Goal: Task Accomplishment & Management: Use online tool/utility

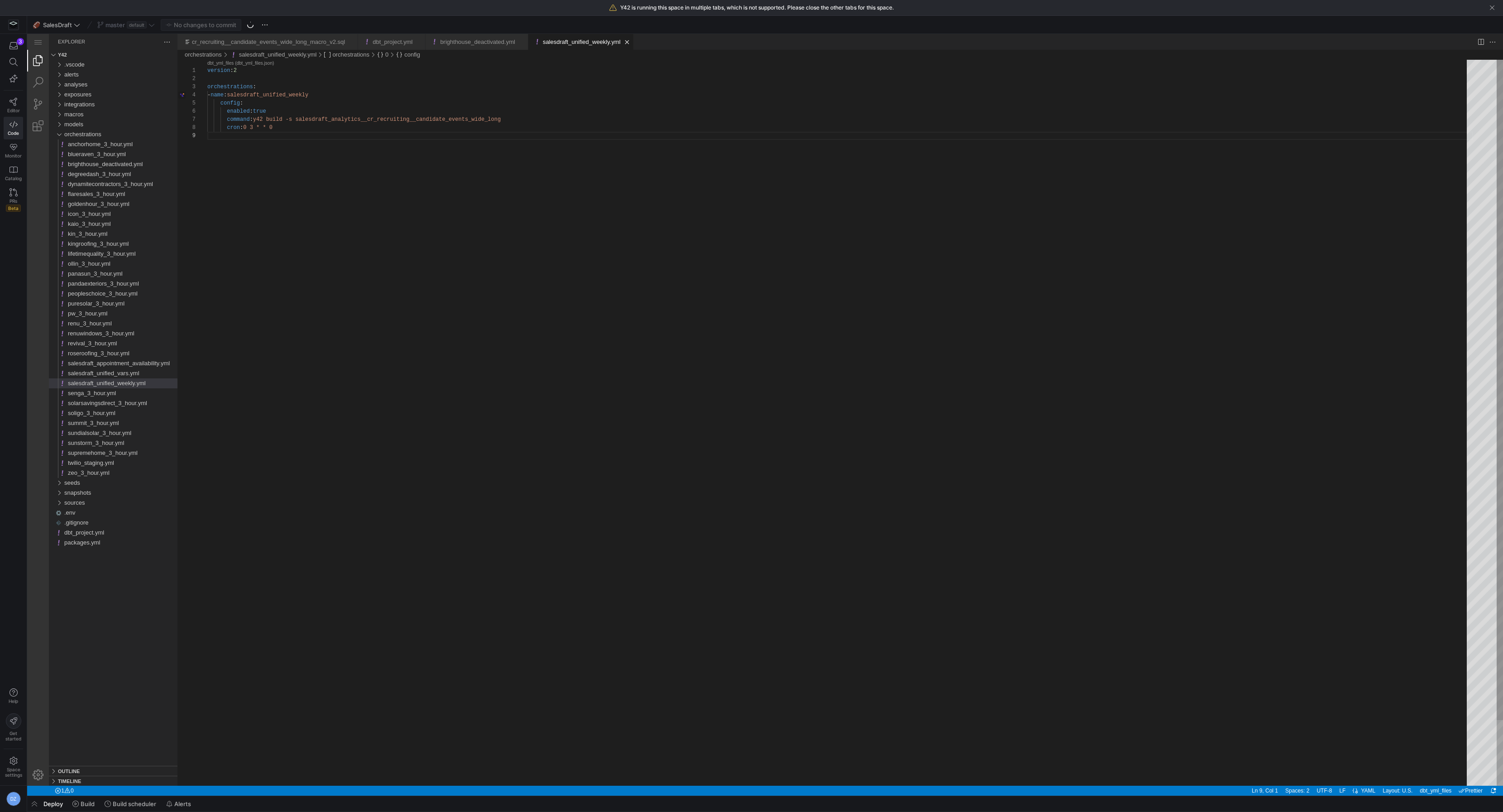
scroll to position [65, 0]
click at [83, 132] on span "orchestrations" at bounding box center [83, 134] width 37 height 7
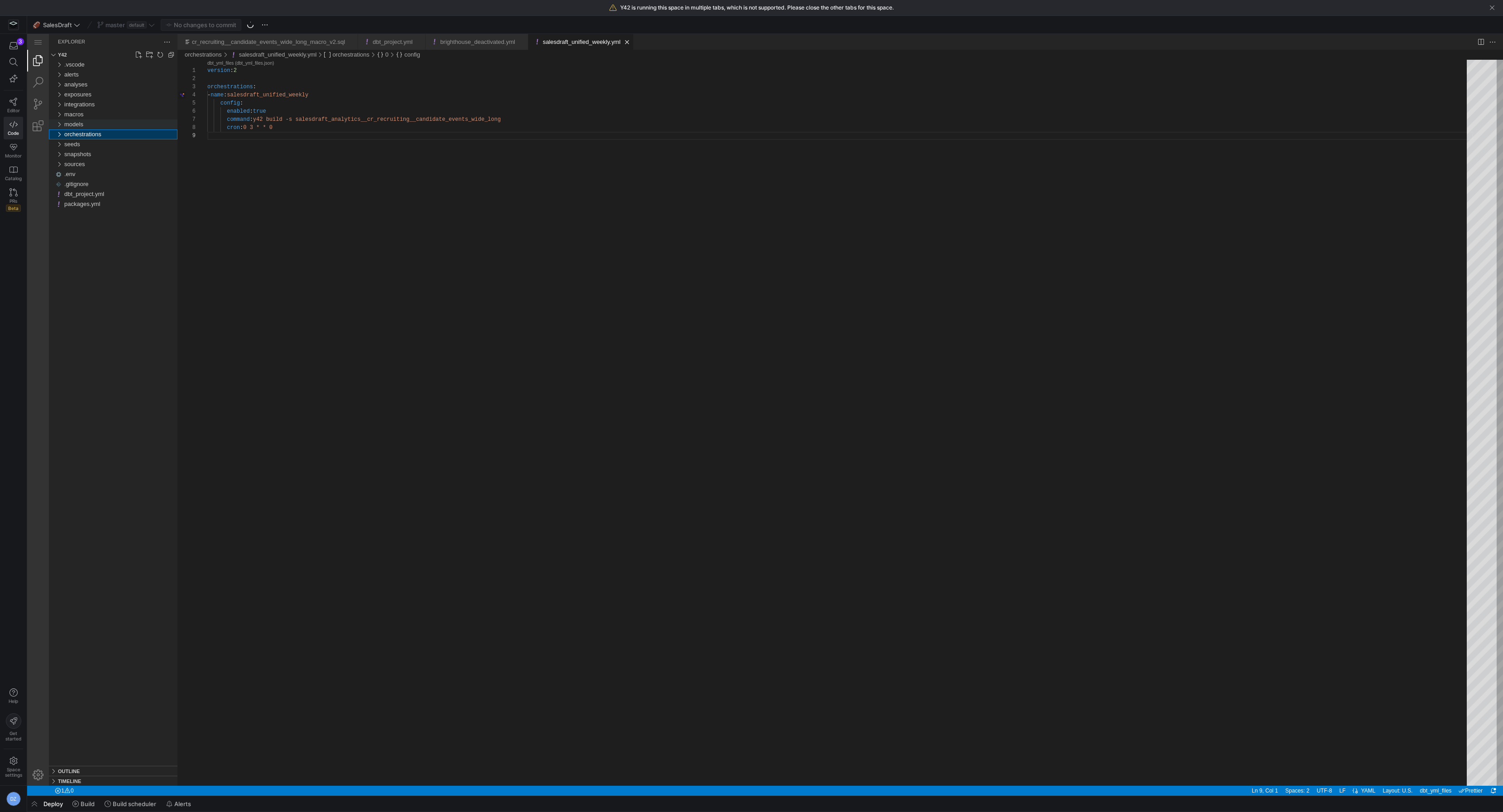
click at [85, 122] on div "models" at bounding box center [121, 124] width 113 height 10
click at [104, 184] on div "flaresales" at bounding box center [123, 184] width 110 height 10
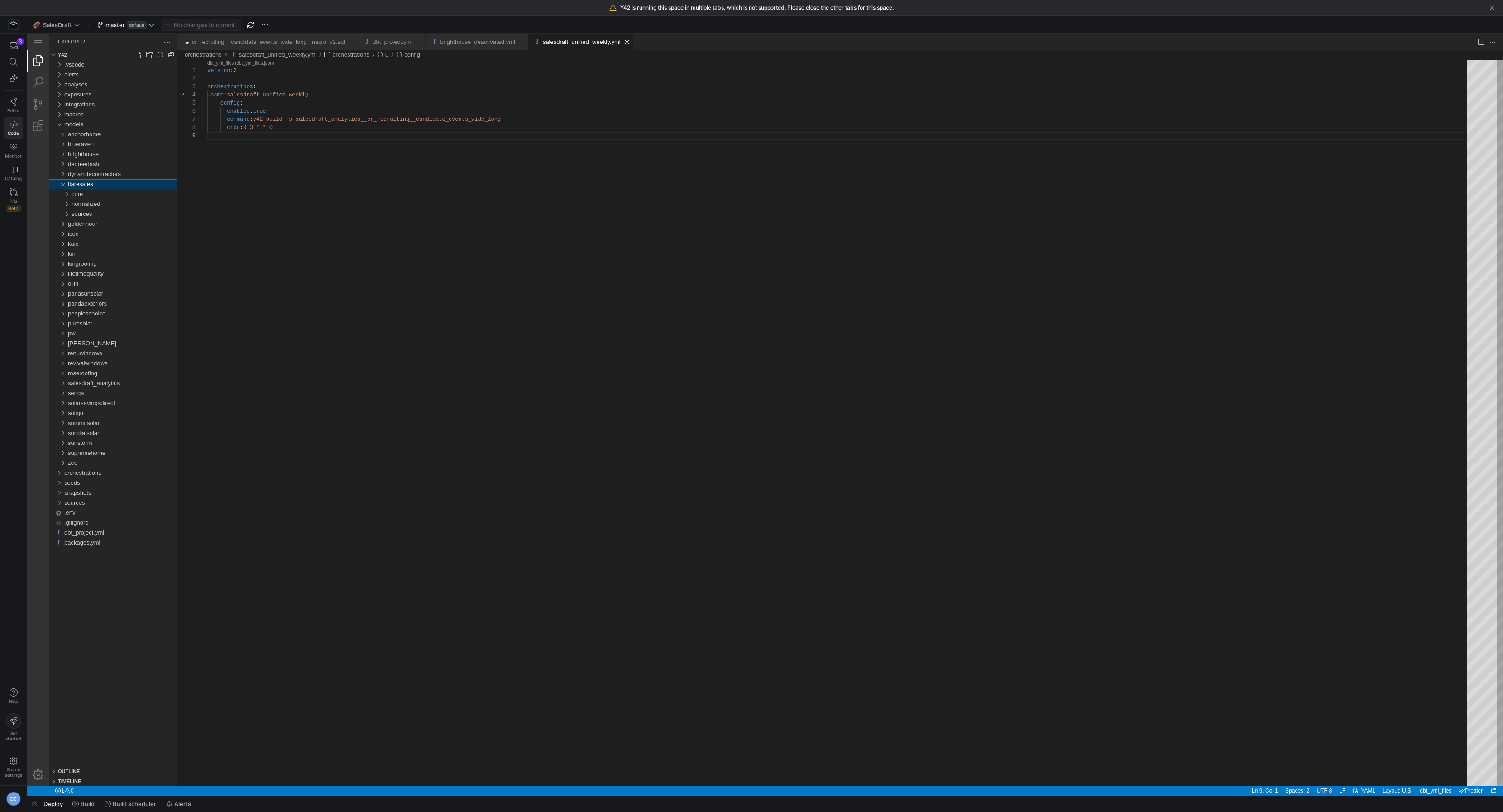
click at [104, 184] on div "flaresales" at bounding box center [123, 184] width 110 height 10
click at [106, 195] on div "goldenhour" at bounding box center [123, 194] width 110 height 10
click at [104, 204] on div "icon" at bounding box center [123, 204] width 110 height 10
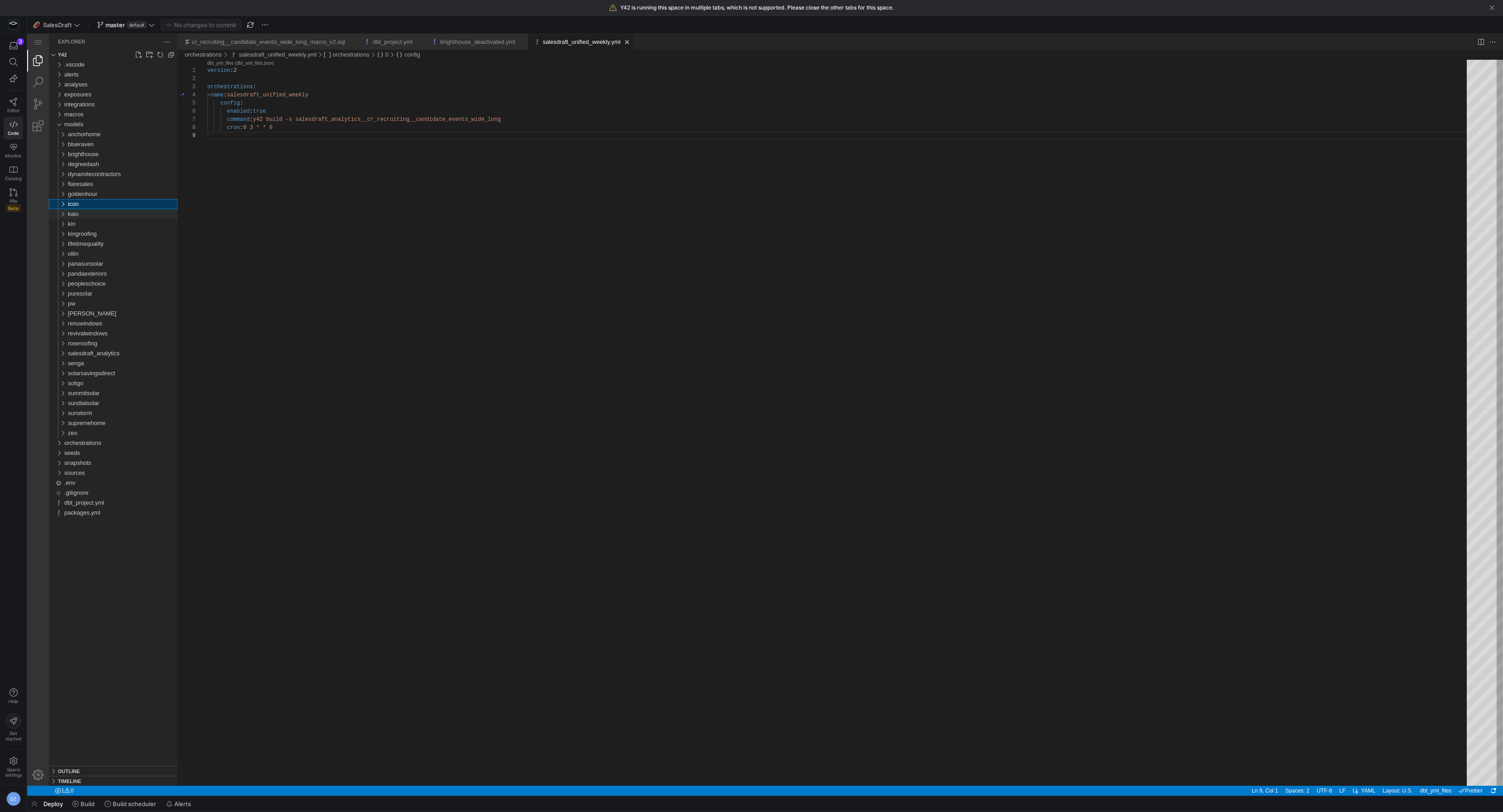
click at [102, 214] on div "kaio" at bounding box center [123, 214] width 110 height 10
click at [102, 223] on div "kin" at bounding box center [123, 224] width 110 height 10
click at [219, 222] on div "version : 2 orchestrations : - name : salesdraft_unified_weekly config : enable…" at bounding box center [840, 459] width 1266 height 798
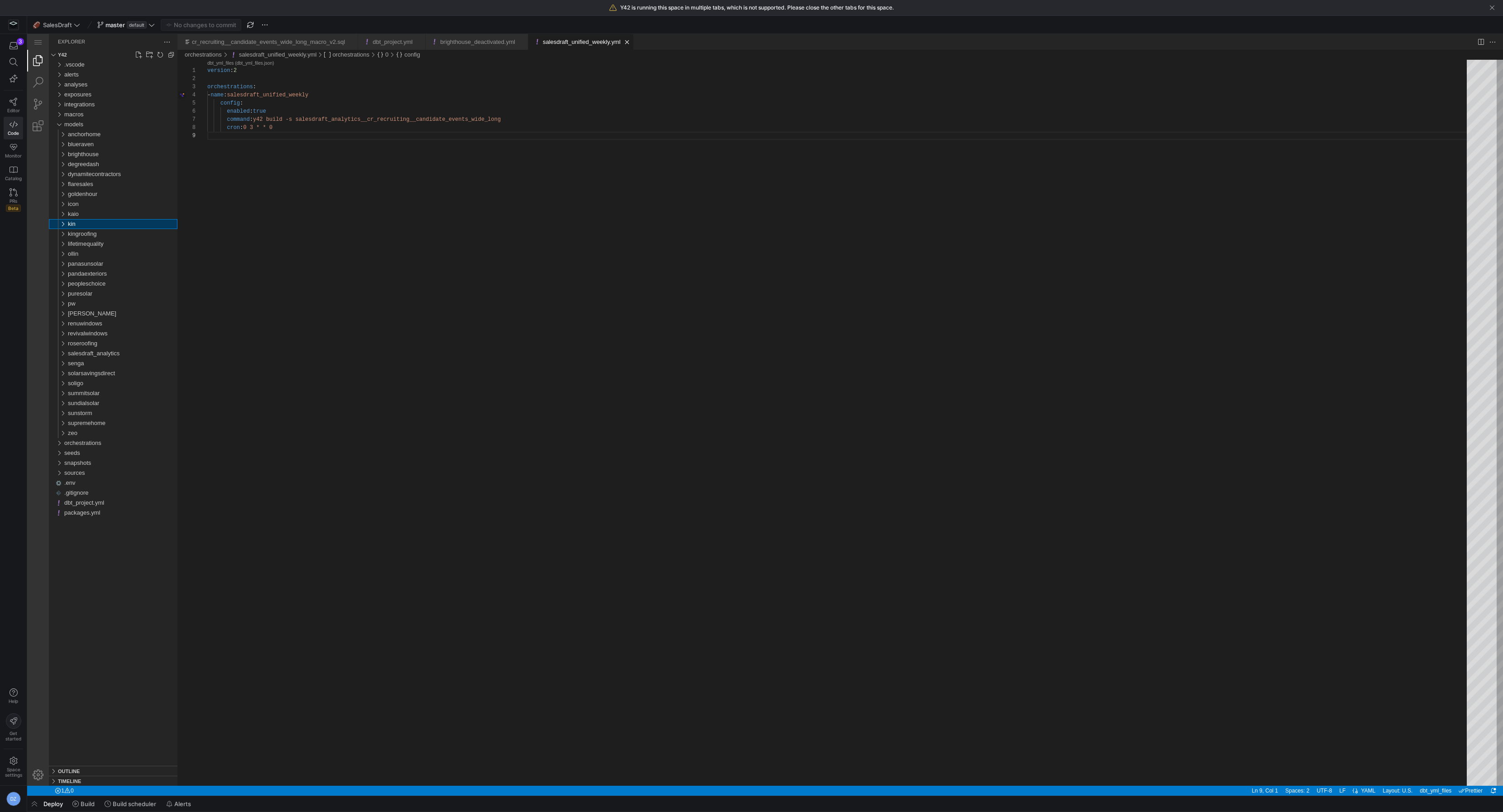
click at [122, 219] on div "kin" at bounding box center [123, 224] width 110 height 10
click at [260, 218] on div "version : 2 orchestrations : - name : salesdraft_unified_weekly config : enable…" at bounding box center [840, 459] width 1266 height 798
click at [142, 223] on div "kin" at bounding box center [123, 224] width 110 height 10
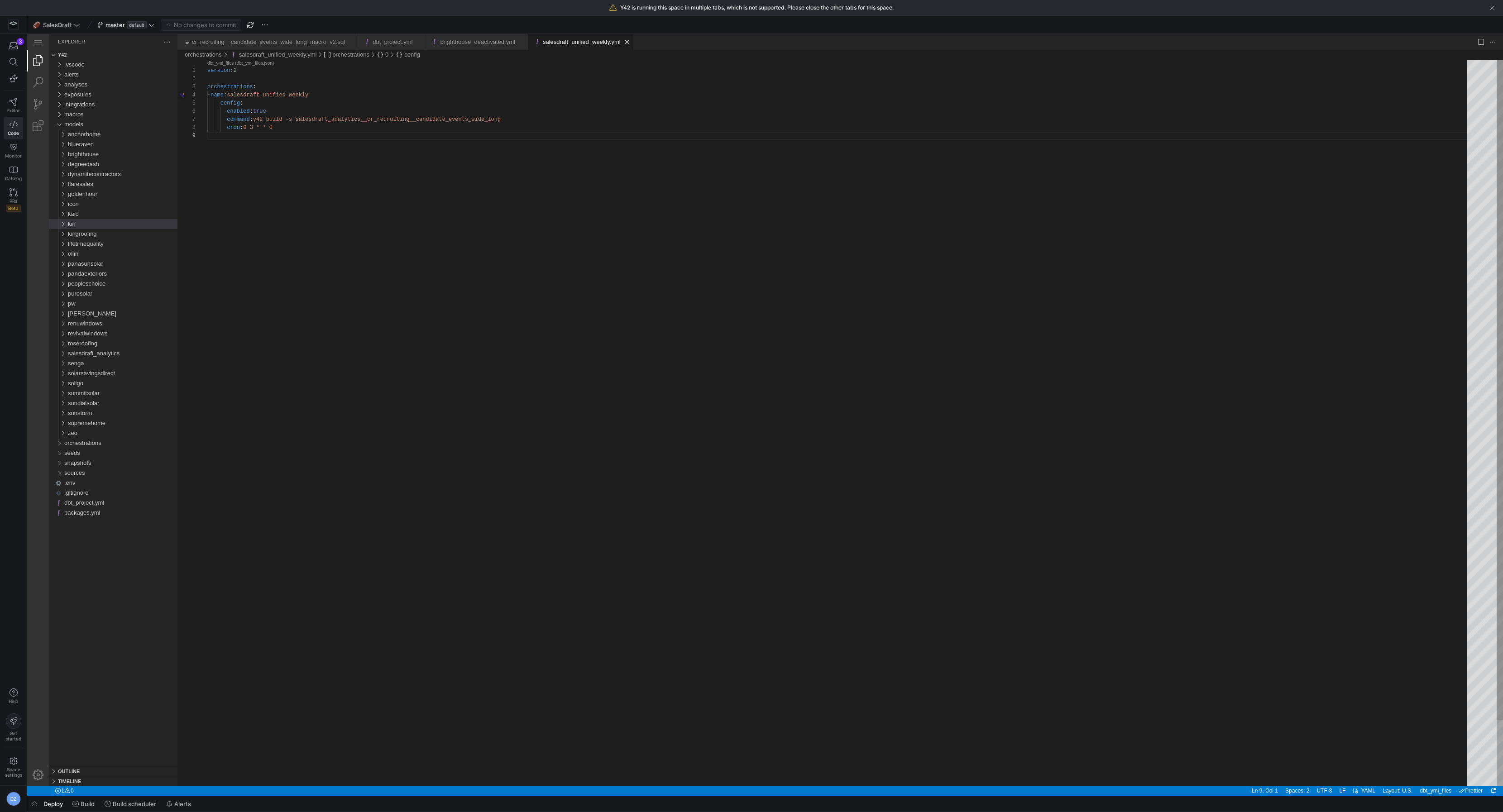
click at [235, 216] on div "version : 2 orchestrations : - name : salesdraft_unified_weekly config : enable…" at bounding box center [840, 459] width 1266 height 798
click at [149, 221] on div "kin" at bounding box center [123, 224] width 110 height 10
click at [631, 41] on link "Close (⌘W)" at bounding box center [627, 42] width 9 height 9
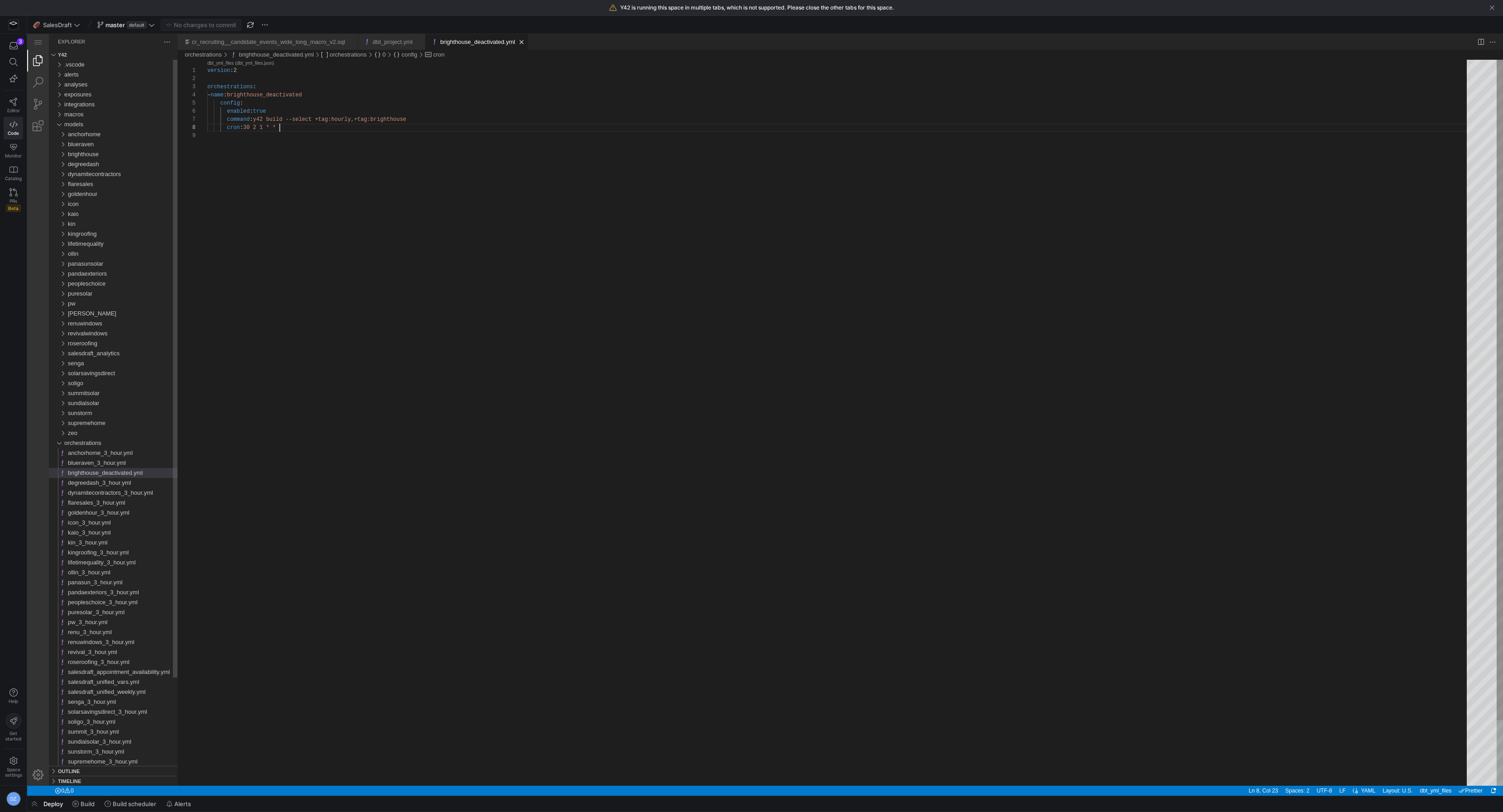
scroll to position [57, 72]
click at [526, 42] on link "Close (⌘W)" at bounding box center [522, 42] width 9 height 9
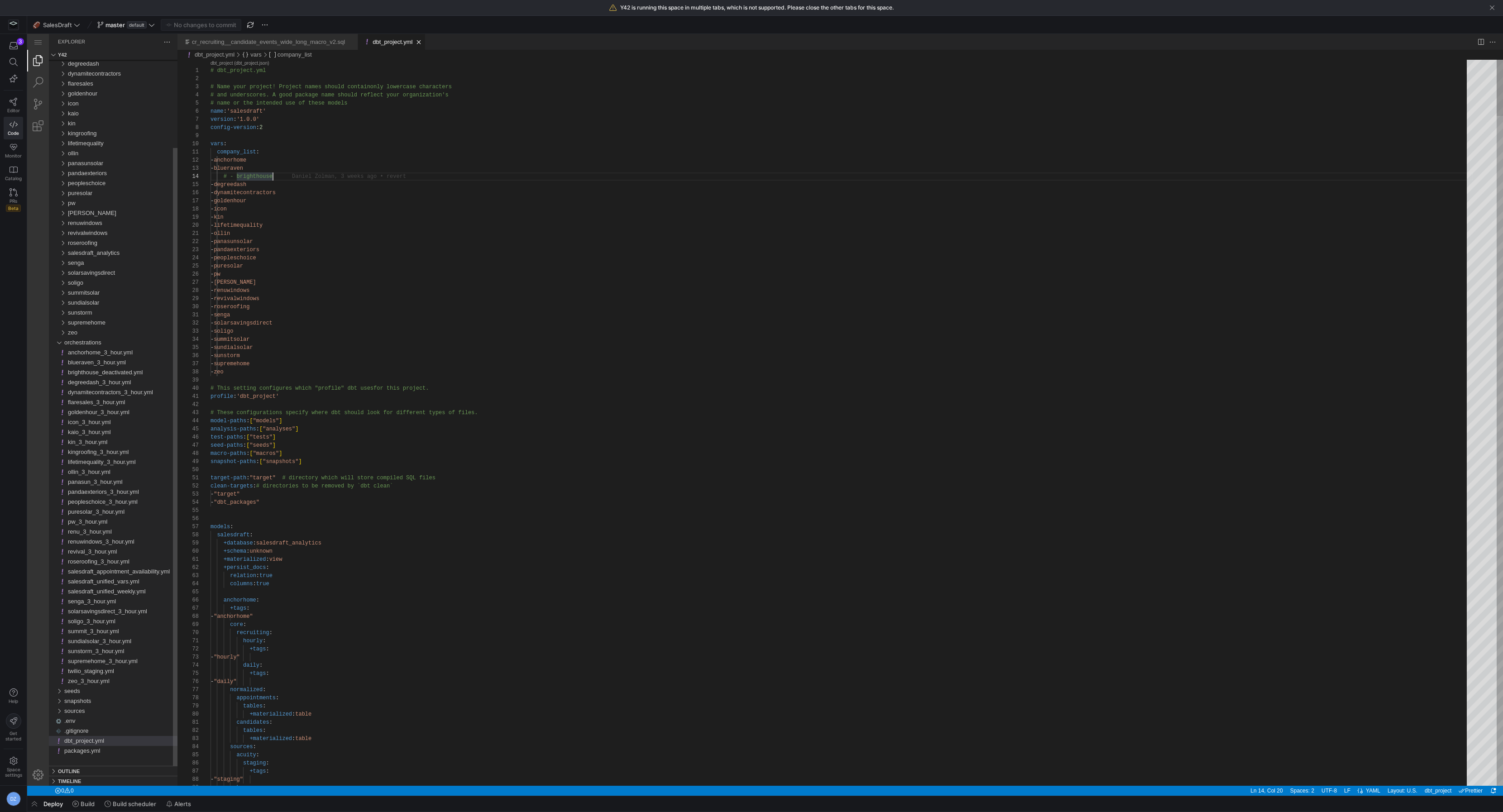
scroll to position [24, 62]
click at [423, 41] on link "Close (⌘W)" at bounding box center [419, 42] width 9 height 9
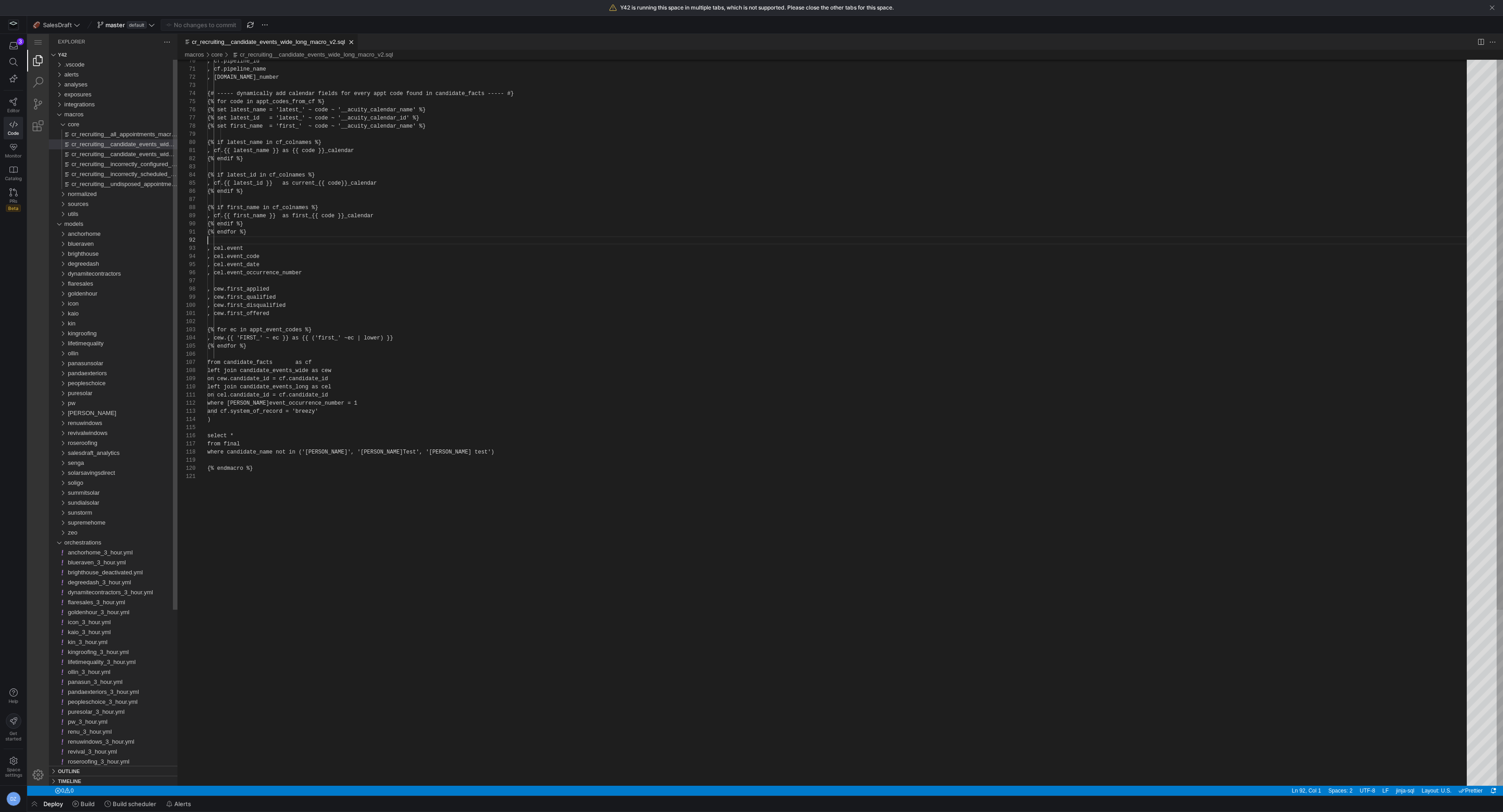
scroll to position [8, 0]
click at [85, 122] on div "core" at bounding box center [123, 124] width 110 height 10
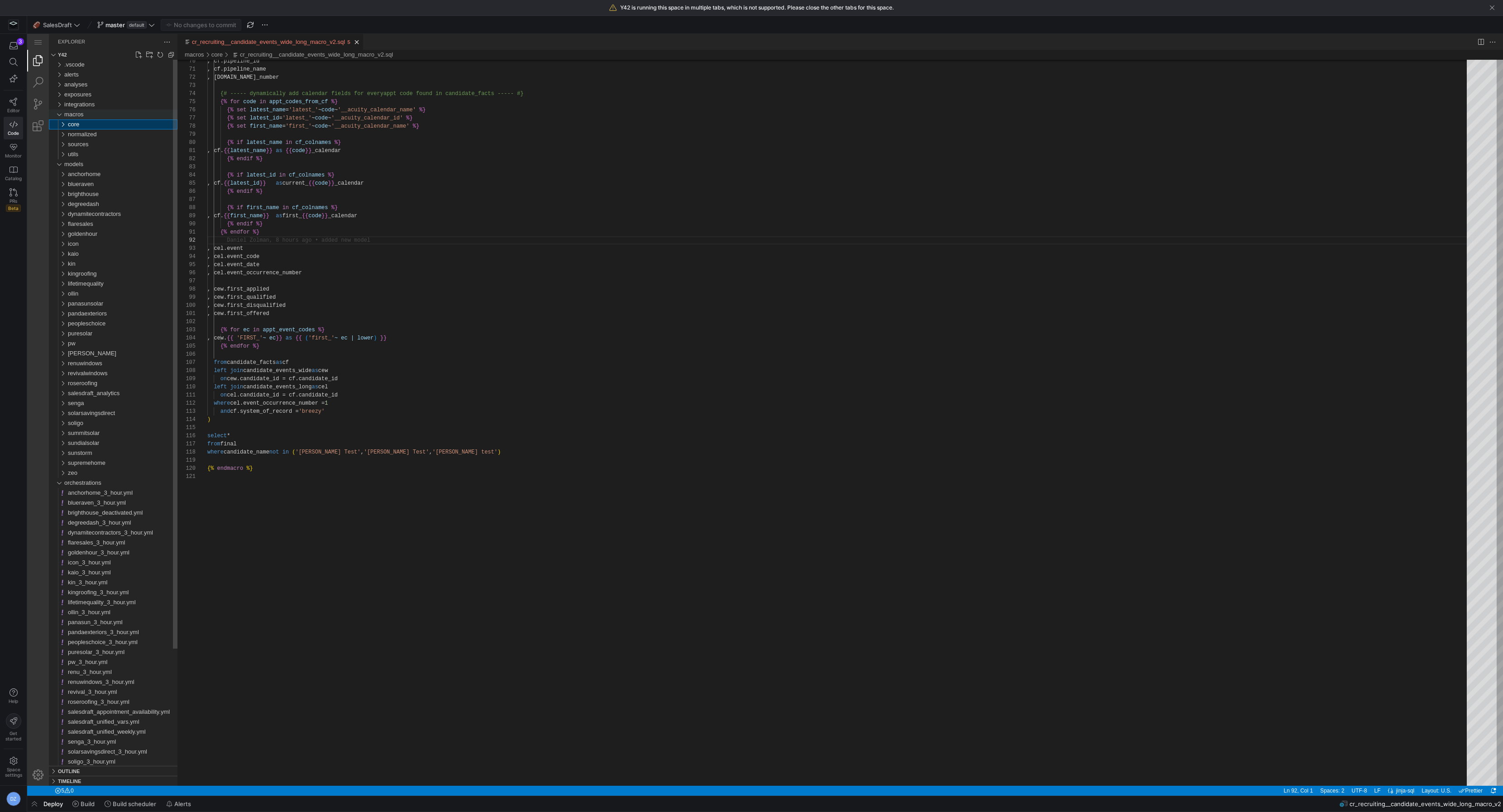
click at [85, 117] on div "macros" at bounding box center [121, 114] width 113 height 10
click at [94, 447] on div "orchestrations" at bounding box center [121, 443] width 113 height 10
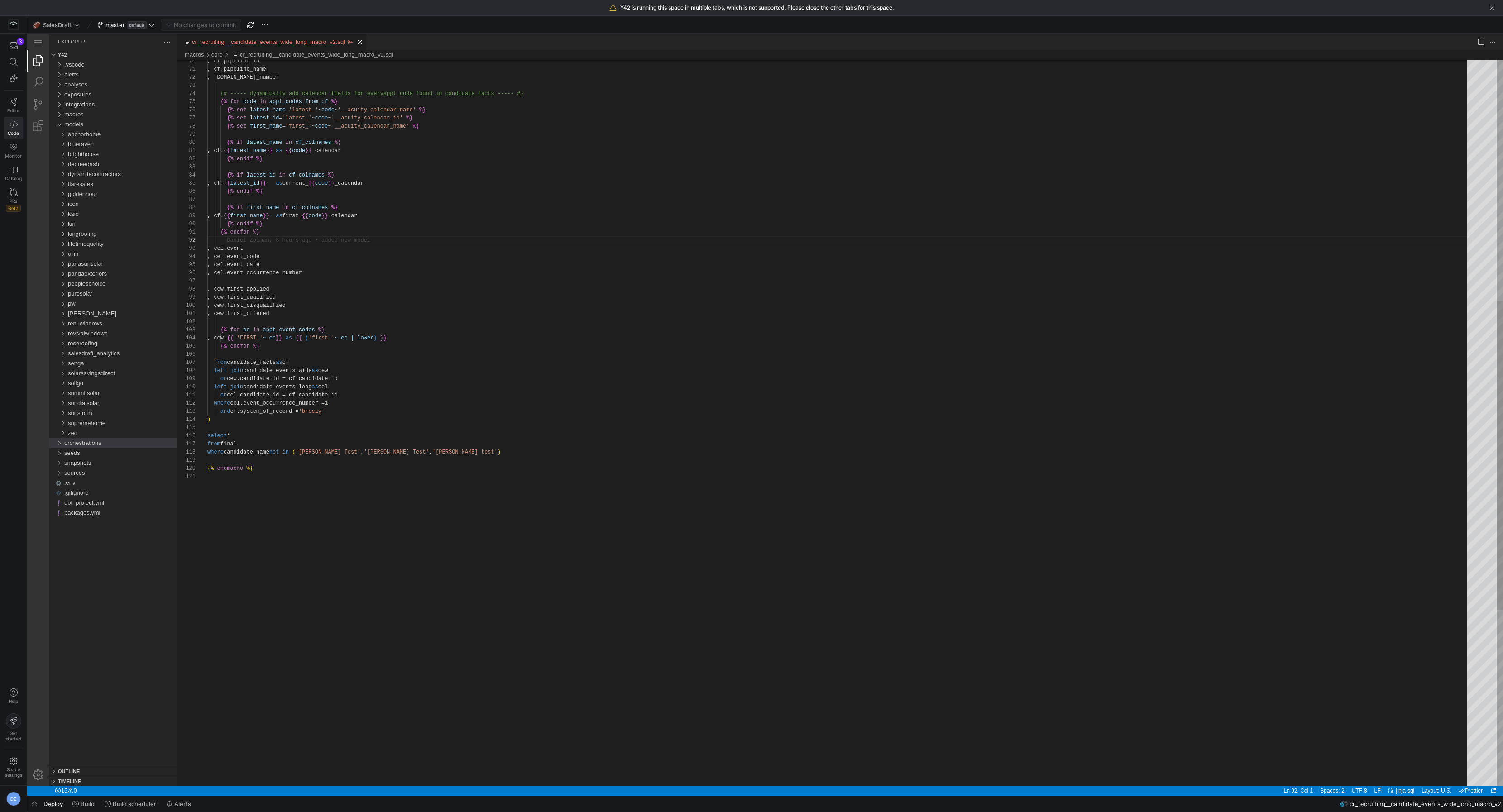
type textarea "on cel.candidate_id = cf.candidate_id where cel.event_occurrence_number = 1 and…"
click at [340, 471] on div ", cf.pipeline_id , cf.pipeline_name , [DOMAIN_NAME]_number {# ----- dynamically…" at bounding box center [840, 346] width 1266 height 1704
click at [414, 500] on div ", cf.pipeline_id , cf.pipeline_name , [DOMAIN_NAME]_number {# ----- dynamically…" at bounding box center [840, 346] width 1266 height 1704
type textarea "on cel.candidate_id = cf.candidate_id where cel.event_occurrence_number = 1 and…"
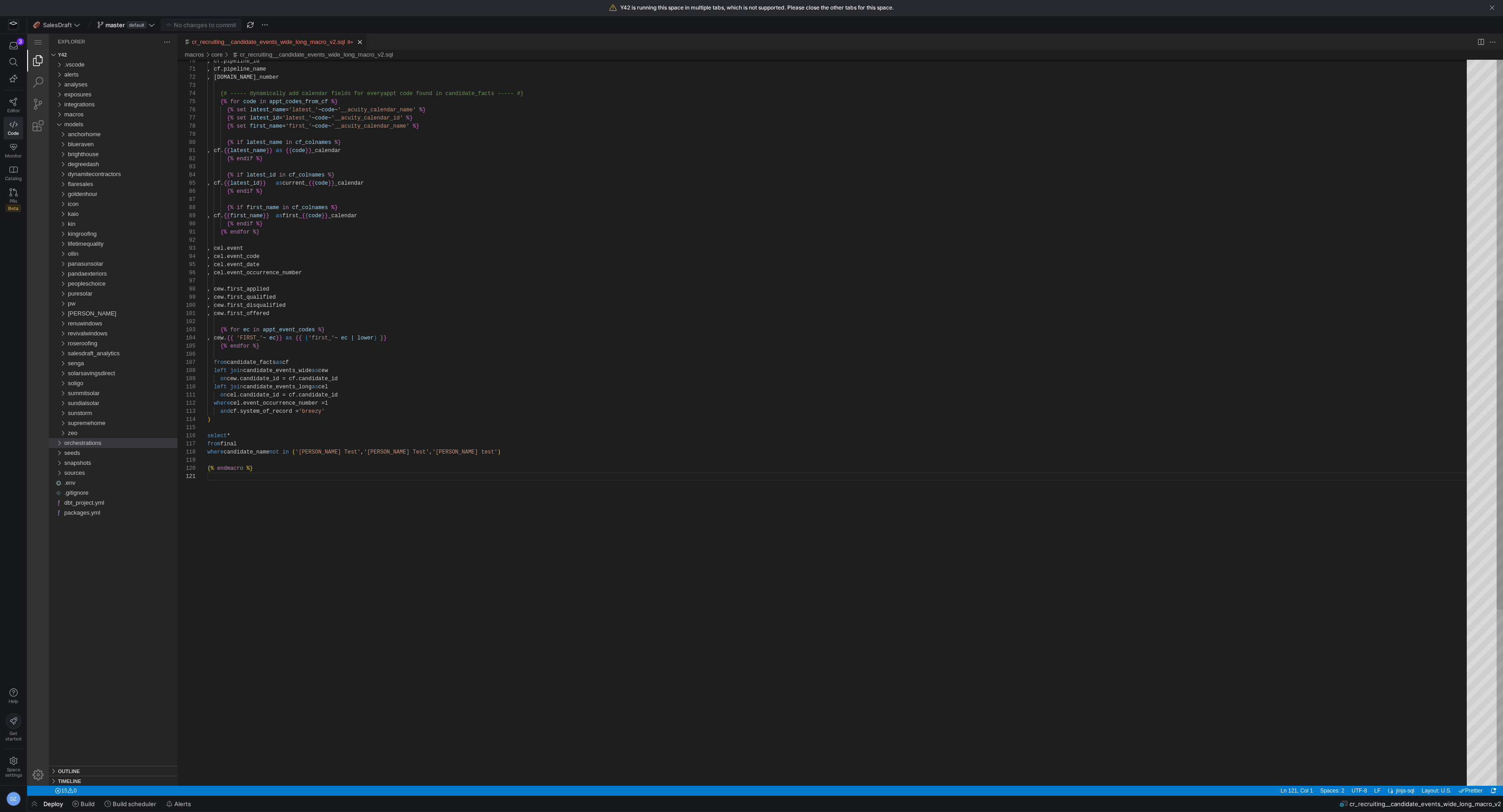
click at [409, 412] on div ", cf.pipeline_id , cf.pipeline_name , [DOMAIN_NAME]_number {# ----- dynamically…" at bounding box center [840, 346] width 1266 height 1704
click at [627, 564] on div ", cf.pipeline_id , cf.pipeline_name , [DOMAIN_NAME]_number {# ----- dynamically…" at bounding box center [840, 346] width 1266 height 1704
click at [589, 514] on div ", cf.pipeline_id , cf.pipeline_name , [DOMAIN_NAME]_number {# ----- dynamically…" at bounding box center [840, 346] width 1266 height 1704
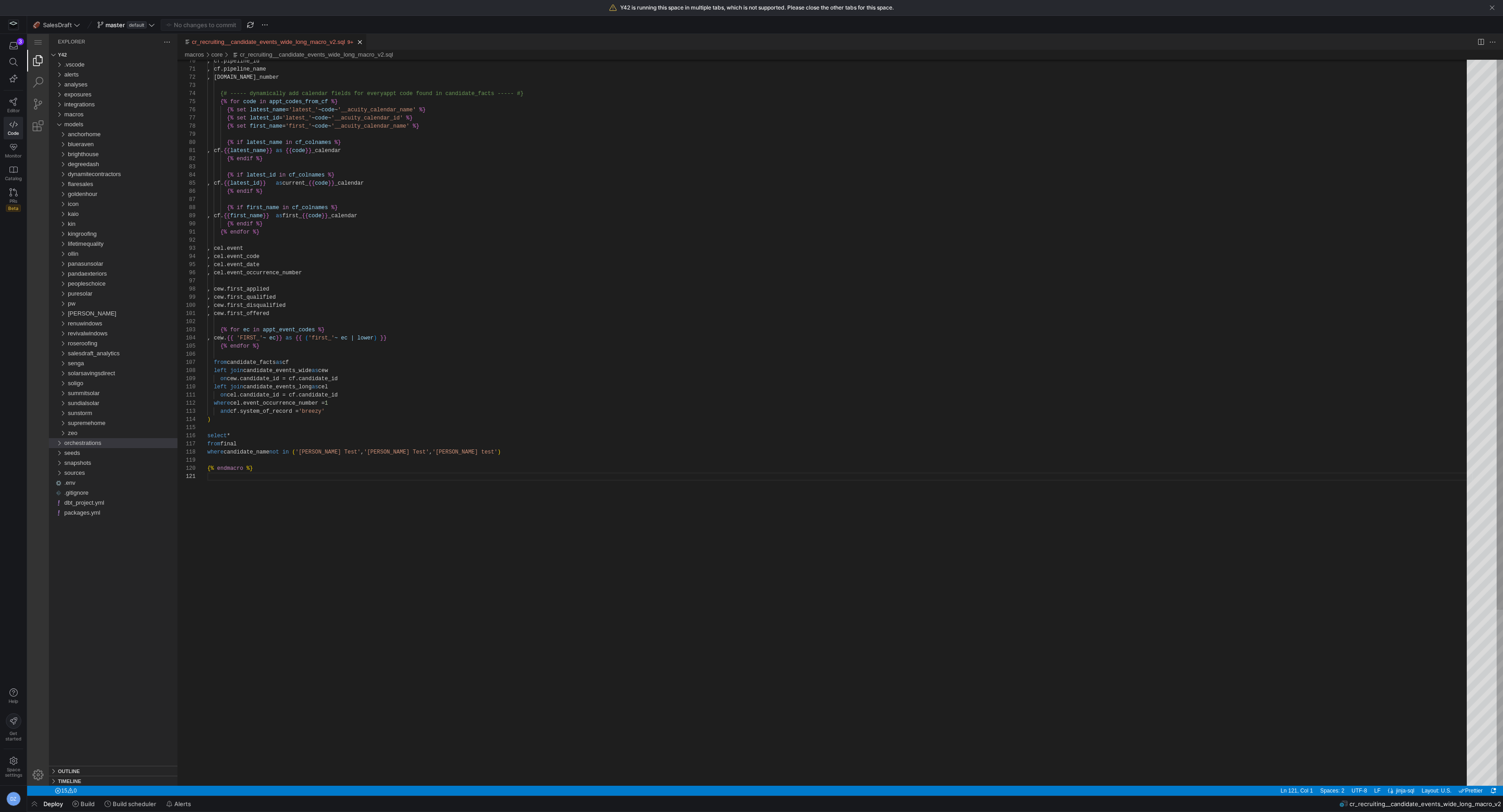
type textarea "on cel.candidate_id = cf.candidate_id where cel.event_occurrence_number = 1 and…"
click at [304, 413] on div ", cf.pipeline_id , cf.pipeline_name , [DOMAIN_NAME]_number {# ----- dynamically…" at bounding box center [840, 346] width 1266 height 1704
click at [299, 410] on div ", cf.pipeline_id , cf.pipeline_name , [DOMAIN_NAME]_number {# ----- dynamically…" at bounding box center [840, 346] width 1266 height 1704
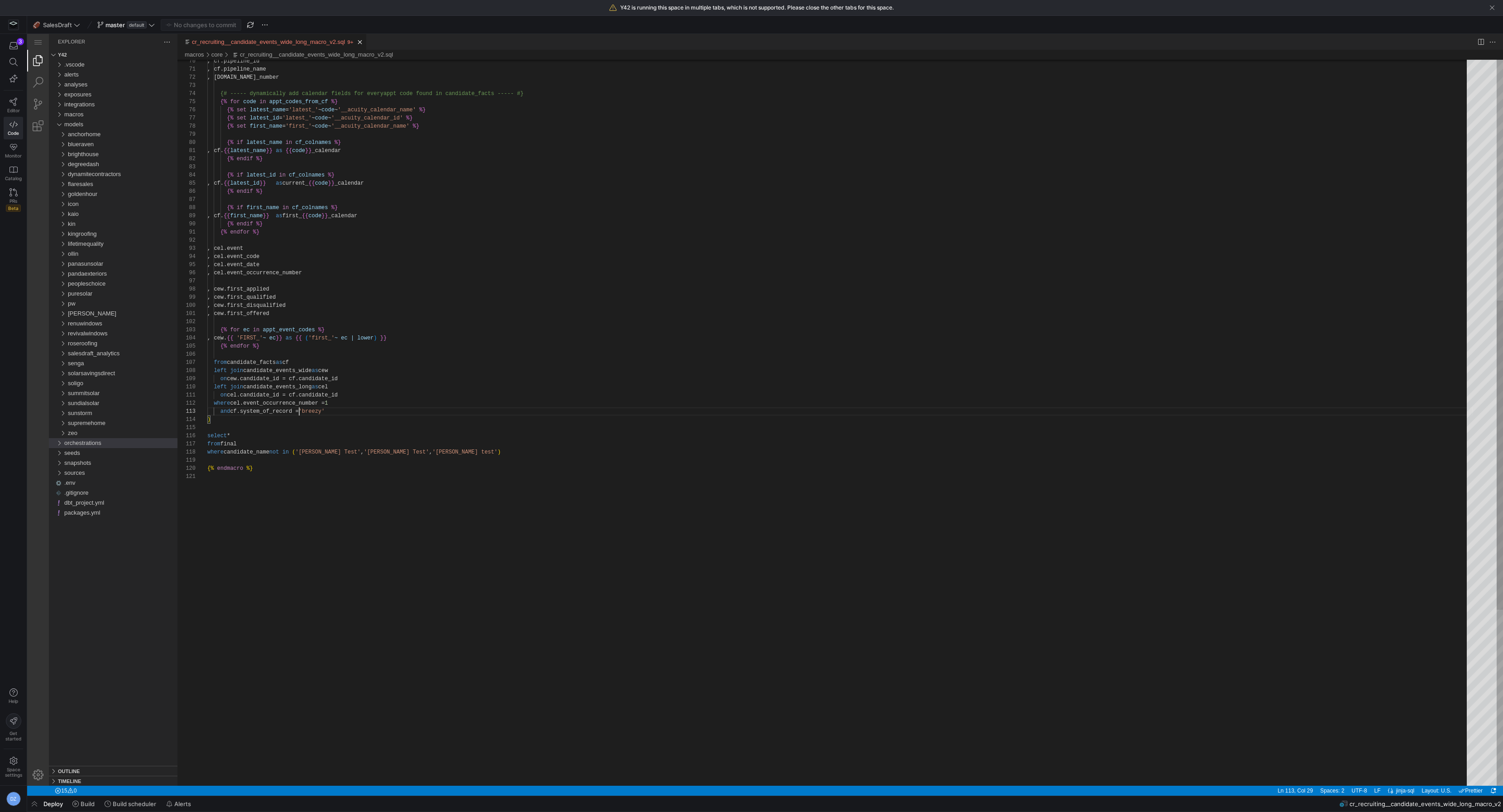
click at [636, 497] on div ", cf.pipeline_id , cf.pipeline_name , [DOMAIN_NAME]_number {# ----- dynamically…" at bounding box center [840, 346] width 1266 height 1704
